Goal: Navigation & Orientation: Find specific page/section

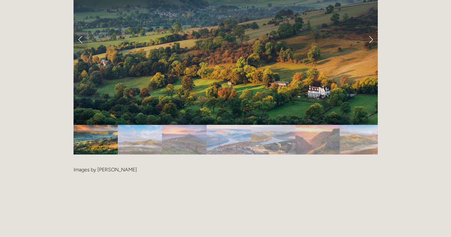
scroll to position [1345, 0]
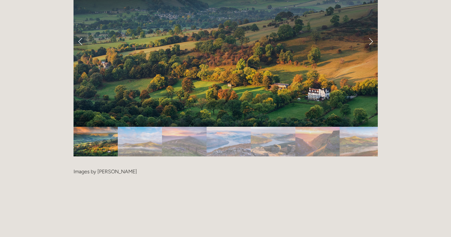
click at [138, 127] on img "Slide 2" at bounding box center [140, 142] width 44 height 30
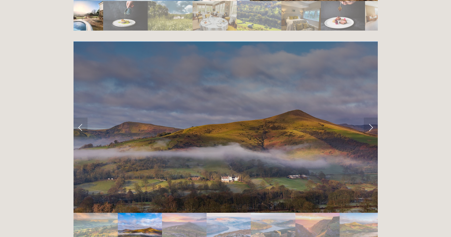
scroll to position [1258, 0]
click at [369, 118] on link "Next Slide" at bounding box center [371, 127] width 14 height 19
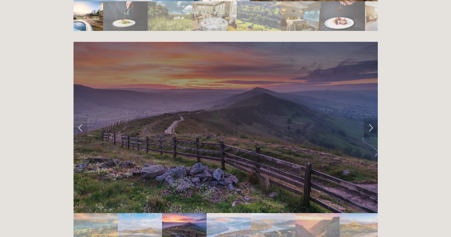
click at [369, 118] on link "Next Slide" at bounding box center [371, 127] width 14 height 19
click at [371, 118] on link "Next Slide" at bounding box center [371, 127] width 14 height 19
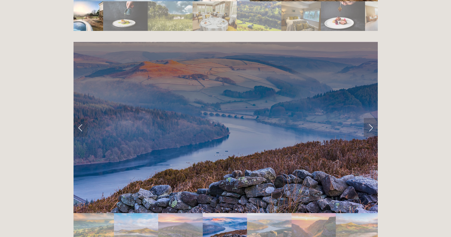
click at [371, 118] on link "Next Slide" at bounding box center [371, 127] width 14 height 19
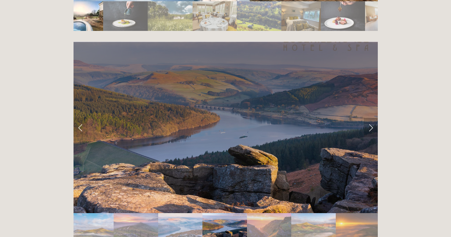
click at [370, 118] on link "Next Slide" at bounding box center [371, 127] width 14 height 19
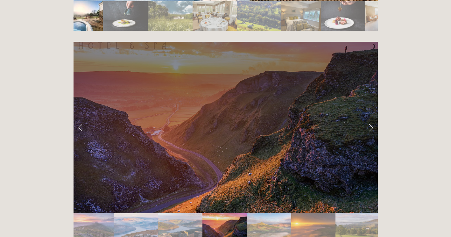
click at [370, 118] on link "Next Slide" at bounding box center [371, 127] width 14 height 19
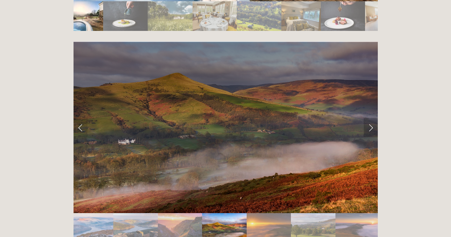
click at [370, 118] on link "Next Slide" at bounding box center [371, 127] width 14 height 19
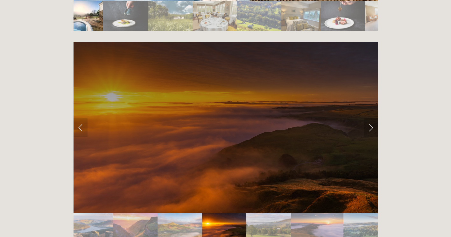
click at [370, 118] on link "Next Slide" at bounding box center [371, 127] width 14 height 19
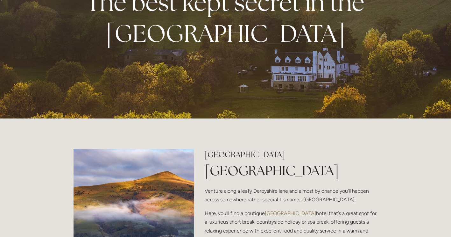
scroll to position [0, 0]
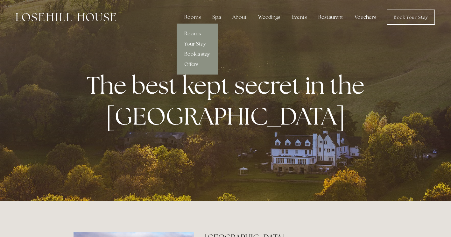
click at [200, 15] on div "Rooms" at bounding box center [192, 17] width 27 height 13
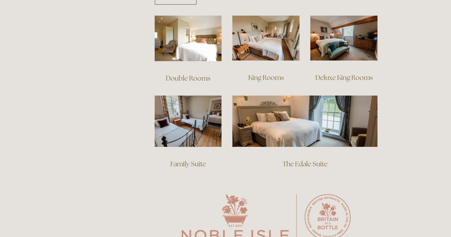
scroll to position [452, 0]
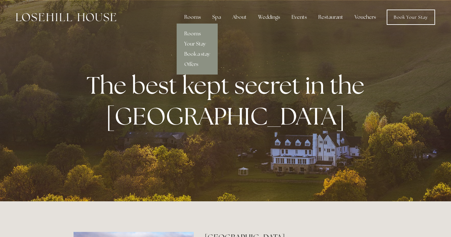
click at [196, 18] on div "Rooms" at bounding box center [192, 17] width 27 height 13
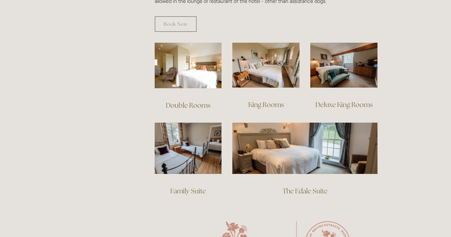
scroll to position [428, 0]
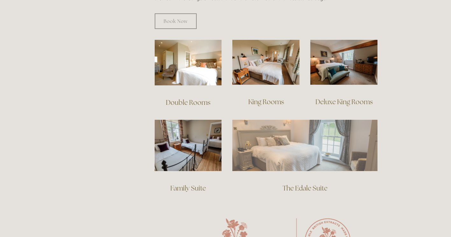
click at [274, 146] on img at bounding box center [304, 145] width 145 height 51
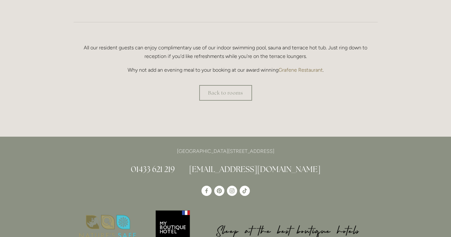
scroll to position [451, 0]
